Goal: Information Seeking & Learning: Learn about a topic

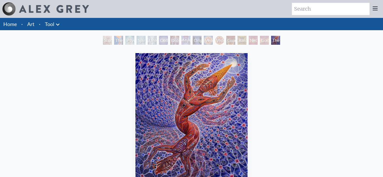
click at [215, 39] on div "Vision [PERSON_NAME]" at bounding box center [219, 40] width 9 height 9
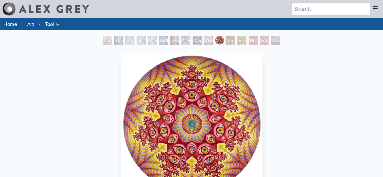
click at [136, 41] on div "Spiritual Energy System" at bounding box center [140, 40] width 9 height 9
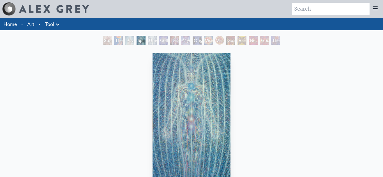
click at [104, 41] on div "Study for the Great Turn" at bounding box center [107, 40] width 9 height 9
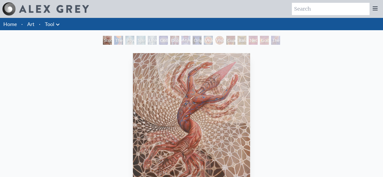
click at [118, 38] on div "The Torch" at bounding box center [118, 40] width 9 height 9
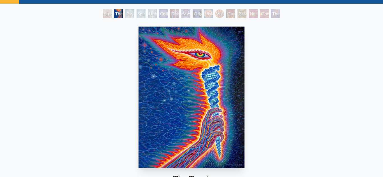
scroll to position [29, 0]
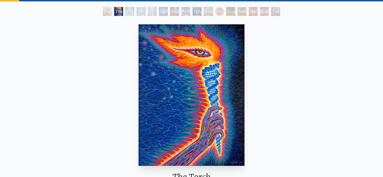
click at [181, 14] on div "Mystic Eye" at bounding box center [185, 11] width 9 height 9
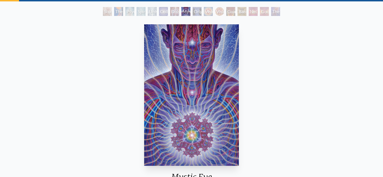
click at [171, 13] on div "Dissectional Art for Tool's Lateralus CD" at bounding box center [174, 11] width 9 height 9
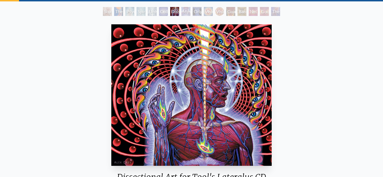
drag, startPoint x: 215, startPoint y: 77, endPoint x: 259, endPoint y: 66, distance: 45.7
click at [259, 66] on img "7 / 16" at bounding box center [191, 95] width 160 height 142
click at [194, 11] on div "Original Face" at bounding box center [196, 11] width 9 height 9
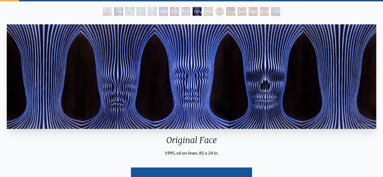
click at [210, 11] on div "Vision Crystal" at bounding box center [208, 11] width 9 height 9
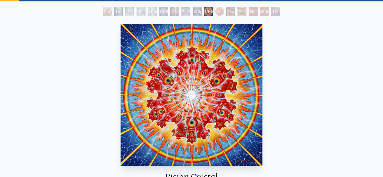
click at [220, 15] on div "Vision [PERSON_NAME]" at bounding box center [219, 11] width 9 height 9
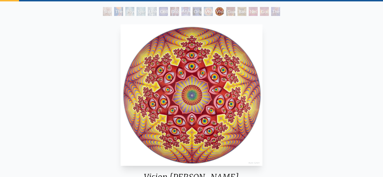
click at [232, 10] on div "Guardian of Infinite Vision" at bounding box center [230, 11] width 9 height 9
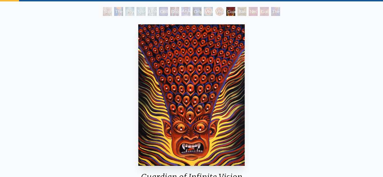
click at [243, 13] on div "Bardo Being" at bounding box center [241, 11] width 9 height 9
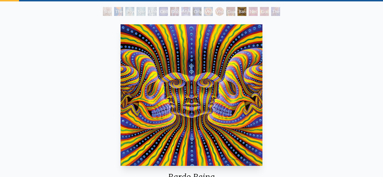
click at [252, 11] on div "Net of Being" at bounding box center [253, 11] width 9 height 9
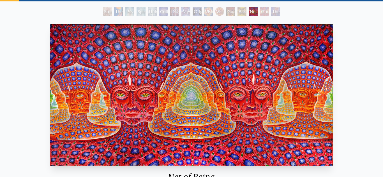
click at [264, 13] on div "Godself" at bounding box center [264, 11] width 9 height 9
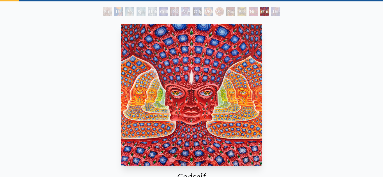
click at [274, 15] on div "The Great Turn" at bounding box center [275, 11] width 9 height 9
